Goal: Task Accomplishment & Management: Use online tool/utility

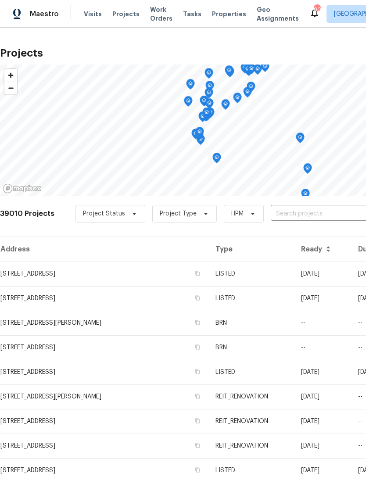
click at [298, 211] on input "text" at bounding box center [321, 214] width 101 height 14
type input "4827"
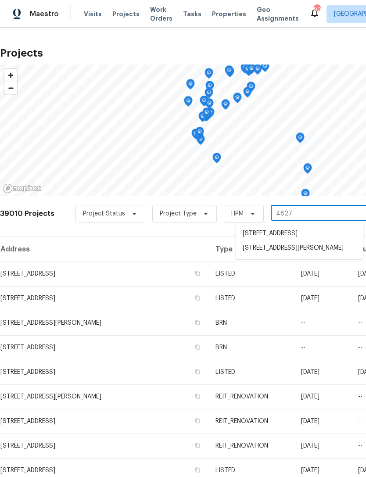
click at [294, 256] on li "[STREET_ADDRESS][PERSON_NAME]" at bounding box center [300, 248] width 128 height 14
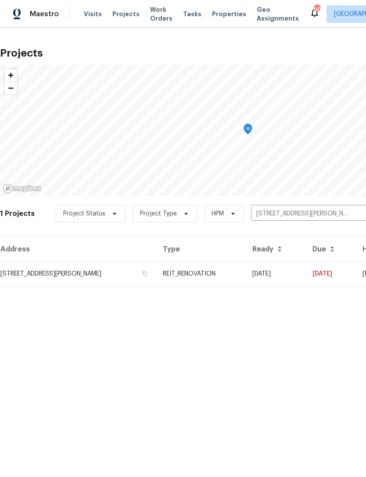
click at [234, 274] on td "REIT_RENOVATION" at bounding box center [201, 274] width 90 height 25
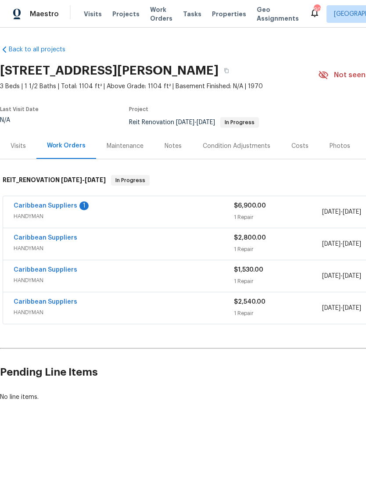
click at [205, 209] on div "Caribbean Suppliers 1" at bounding box center [124, 207] width 220 height 11
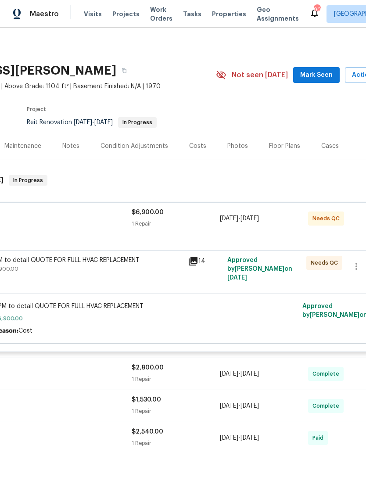
scroll to position [0, 102]
click at [191, 228] on div "1 Repair" at bounding box center [176, 224] width 88 height 9
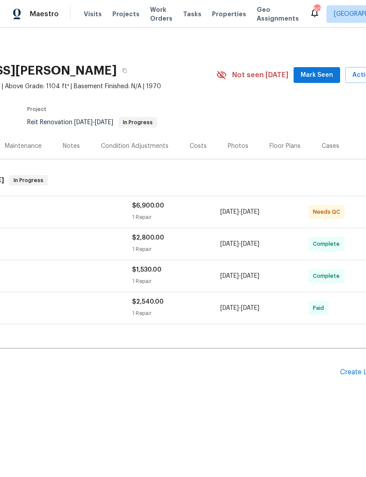
click at [199, 212] on div "$6,900.00 1 Repair" at bounding box center [176, 212] width 88 height 21
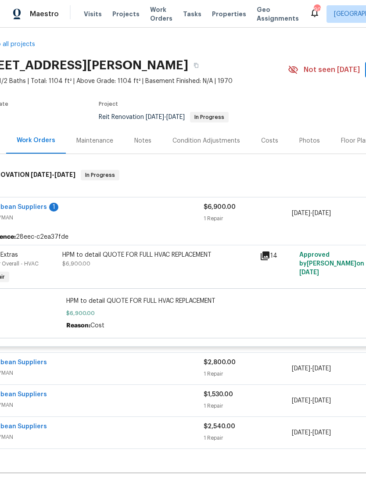
scroll to position [5, 32]
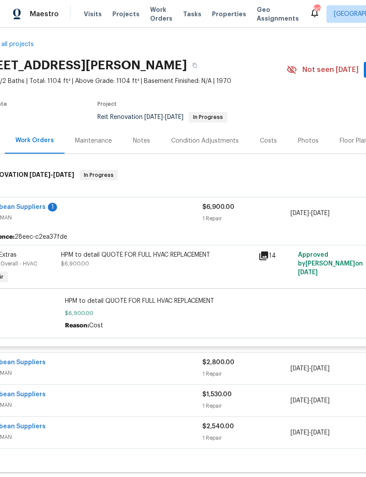
click at [171, 267] on div "HPM to detail QUOTE FOR FULL HVAC REPLACEMENT $6,900.00" at bounding box center [157, 260] width 192 height 18
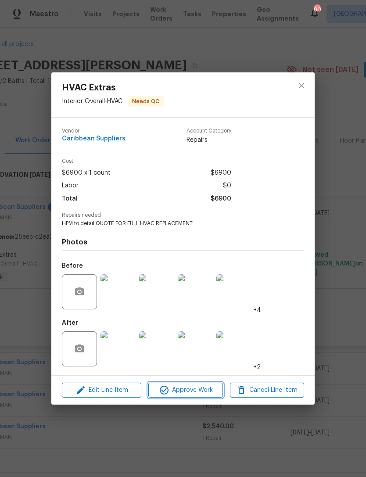
click at [192, 390] on span "Approve Work" at bounding box center [185, 390] width 69 height 11
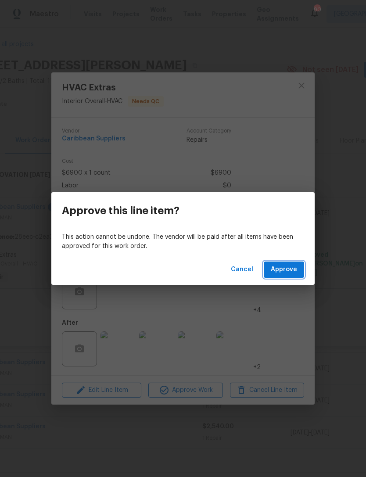
click at [285, 271] on span "Approve" at bounding box center [284, 269] width 26 height 11
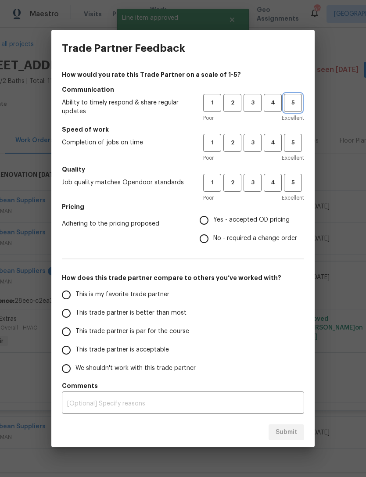
click at [298, 100] on span "5" at bounding box center [293, 103] width 16 height 10
click at [294, 144] on span "5" at bounding box center [293, 143] width 16 height 10
click at [295, 186] on span "5" at bounding box center [293, 183] width 16 height 10
click at [208, 218] on input "Yes - accepted OD pricing" at bounding box center [204, 220] width 18 height 18
radio input "true"
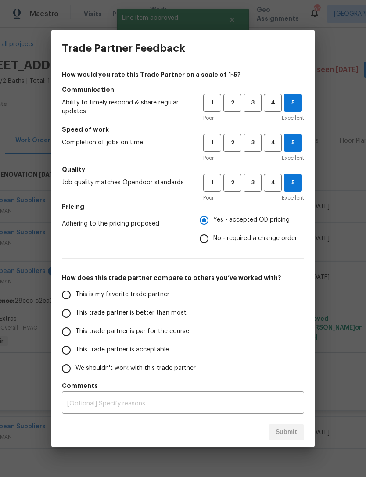
click at [64, 293] on input "This is my favorite trade partner" at bounding box center [66, 295] width 18 height 18
click at [293, 426] on button "Submit" at bounding box center [287, 433] width 36 height 16
radio input "true"
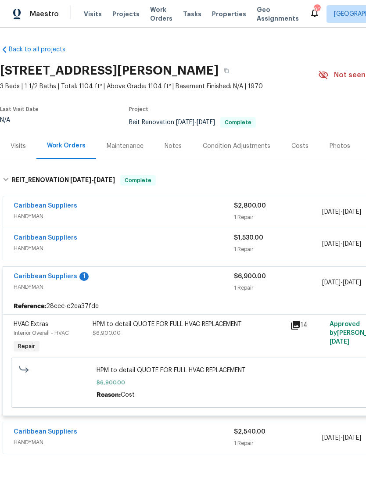
scroll to position [0, 0]
click at [9, 444] on div "Caribbean Suppliers HANDYMAN $2,540.00 1 Repair [DATE] - [DATE] Paid" at bounding box center [248, 438] width 490 height 32
